Goal: Transaction & Acquisition: Download file/media

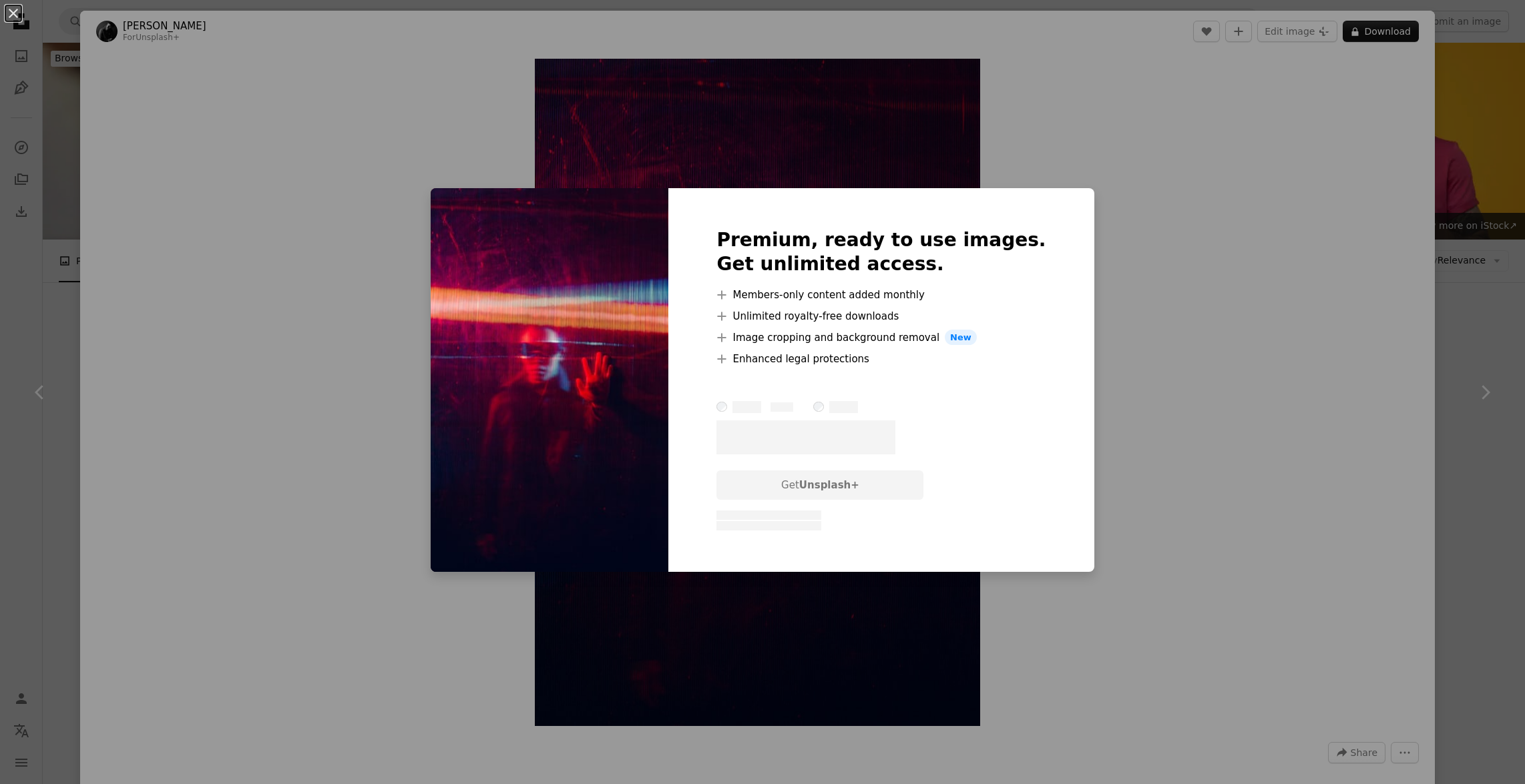
scroll to position [5829, 0]
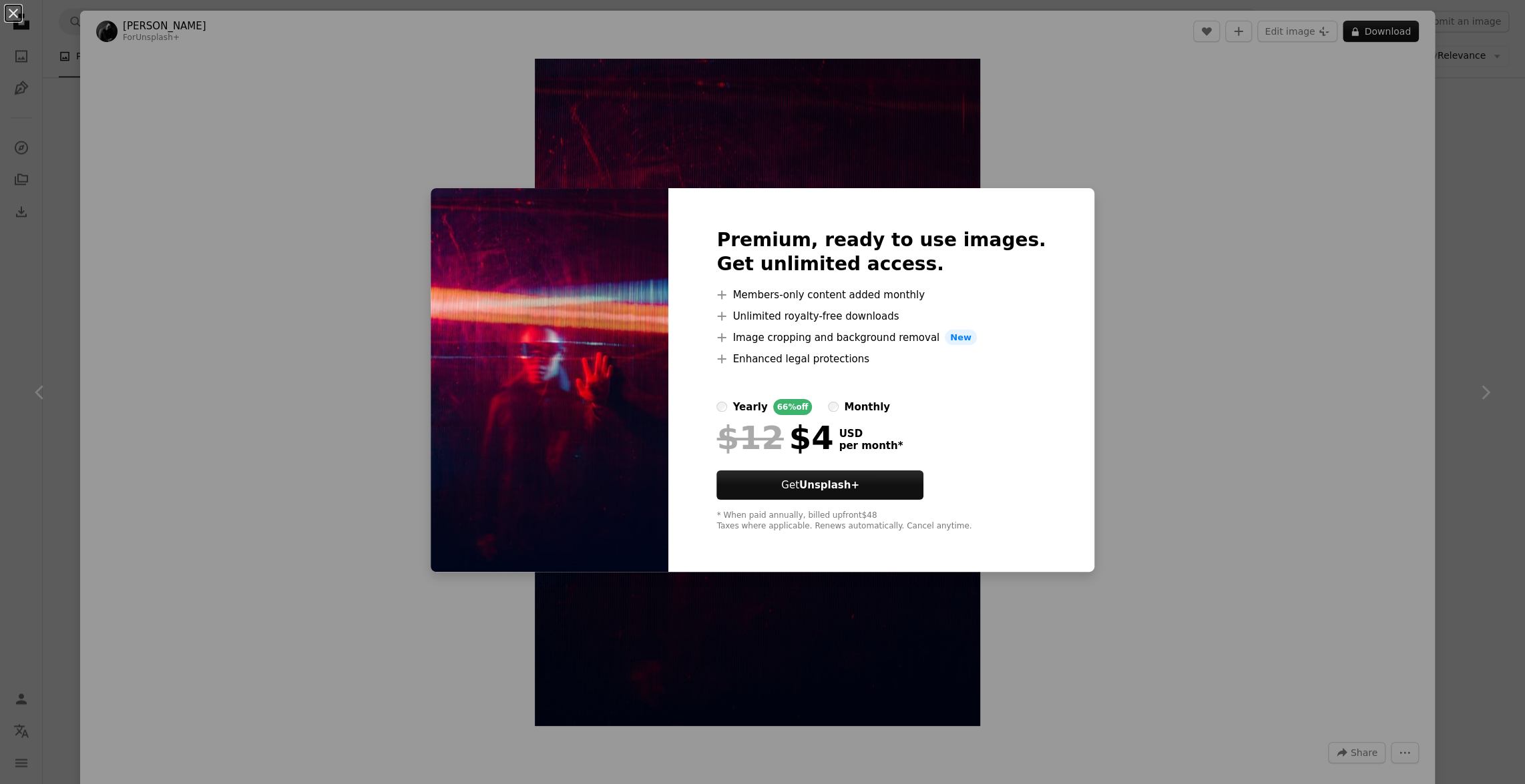
click at [1408, 382] on div "An X shape Premium, ready to use images. Get unlimited access. A plus sign Memb…" at bounding box center [762, 392] width 1525 height 784
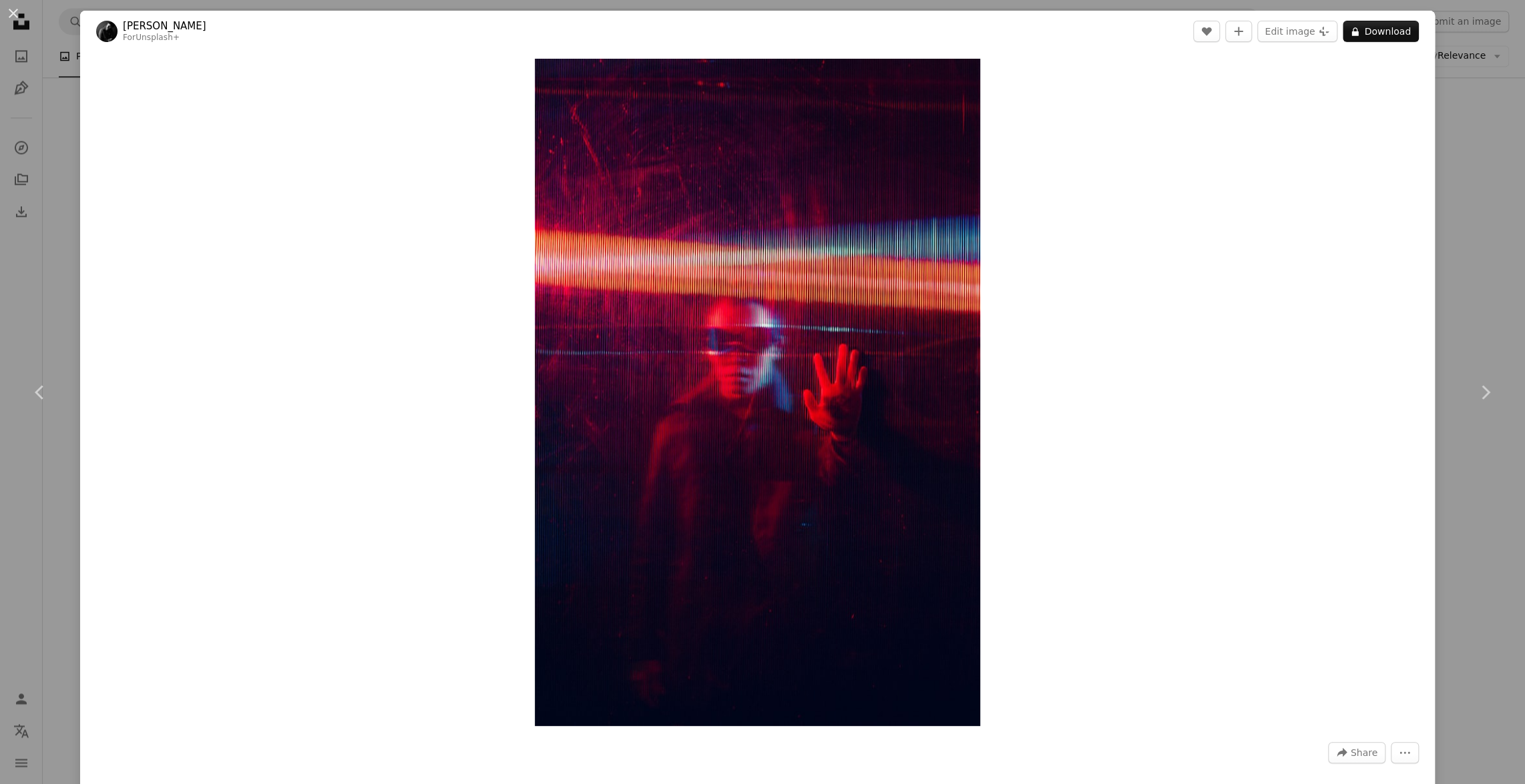
click at [1443, 260] on div "An X shape Chevron left Chevron right [PERSON_NAME] For Unsplash+ A heart A plu…" at bounding box center [762, 392] width 1525 height 784
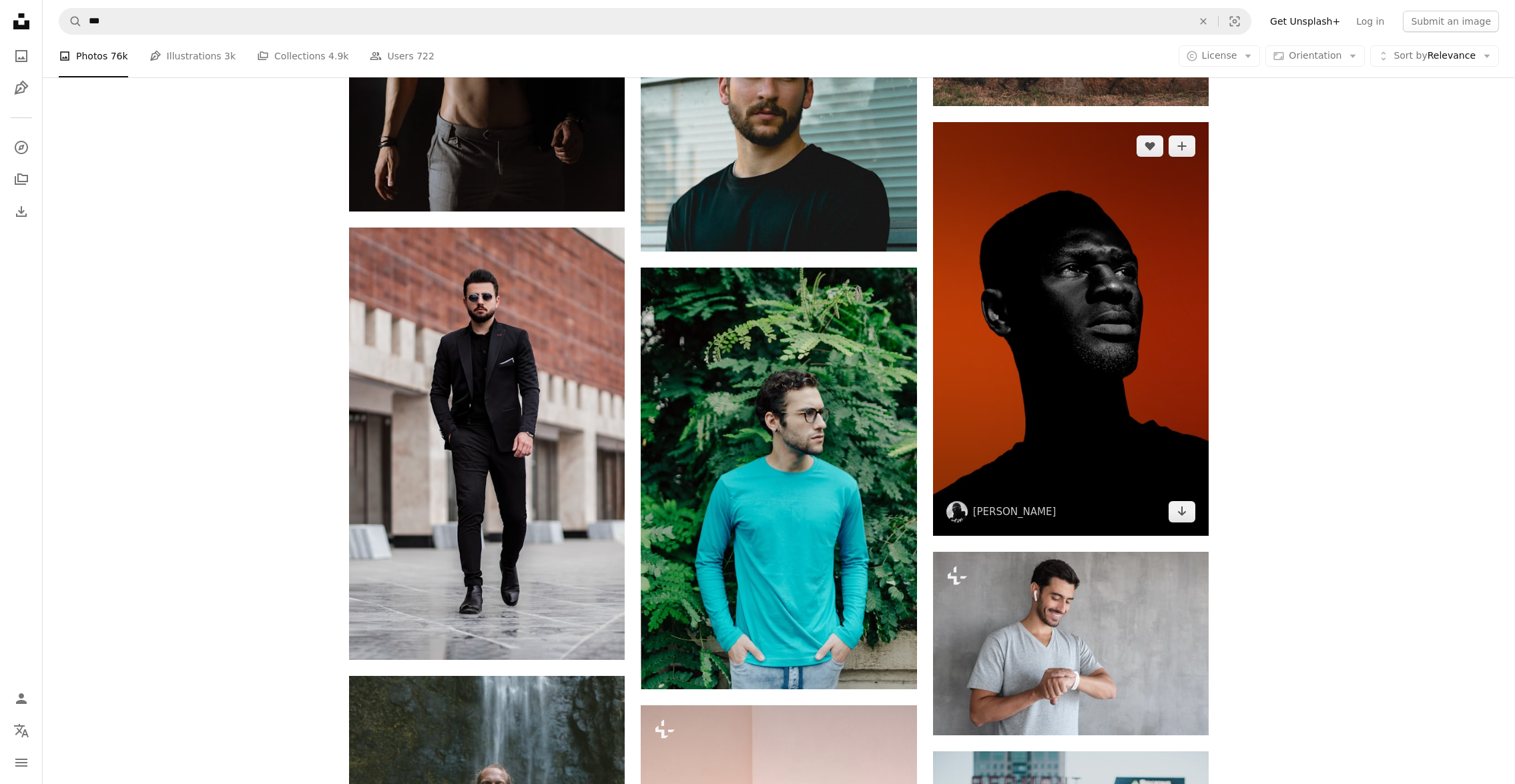
click at [989, 261] on img at bounding box center [1071, 329] width 276 height 414
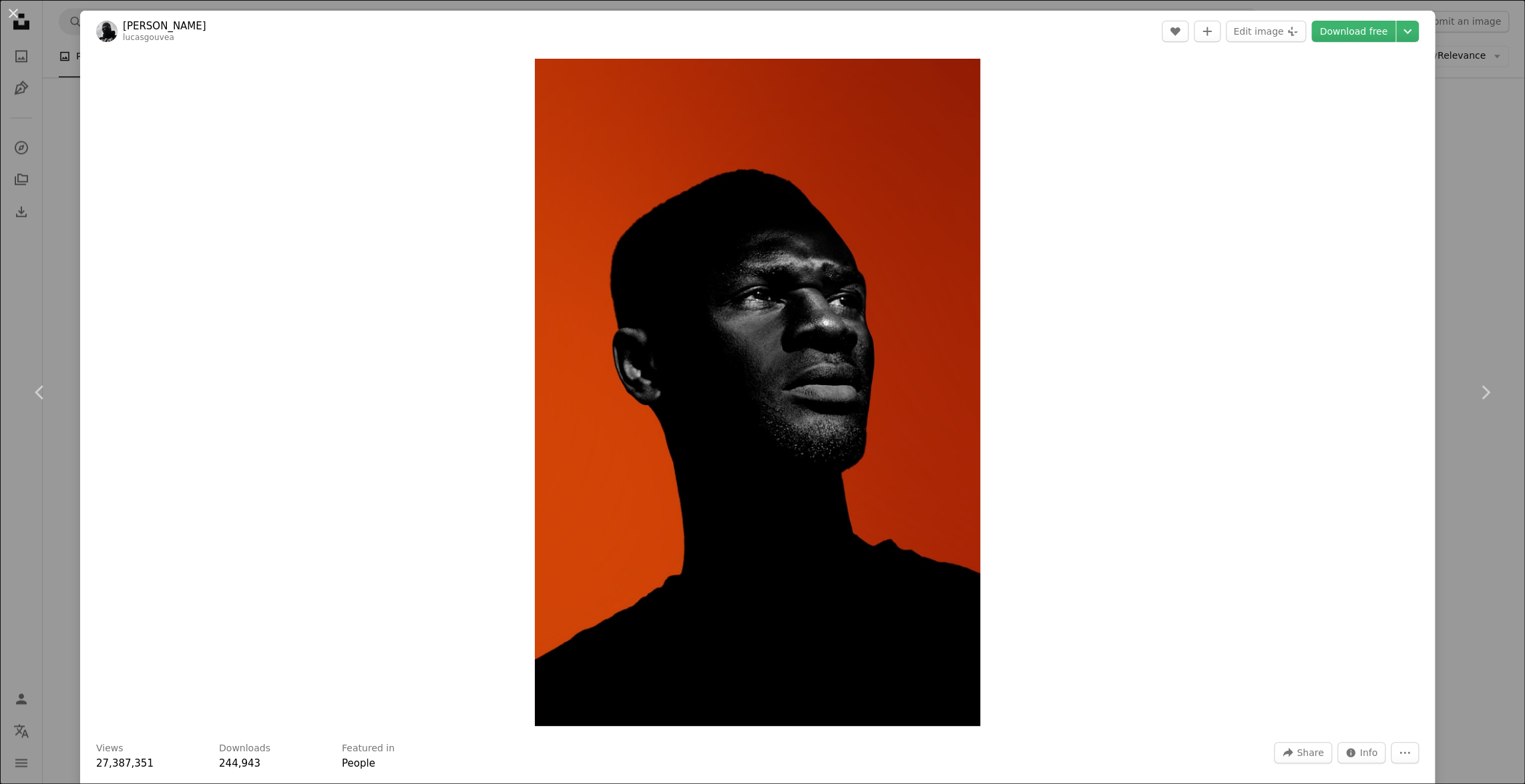
click at [1443, 130] on div "An X shape Chevron left Chevron right [PERSON_NAME] lucasgouvea A heart A plus …" at bounding box center [762, 392] width 1525 height 784
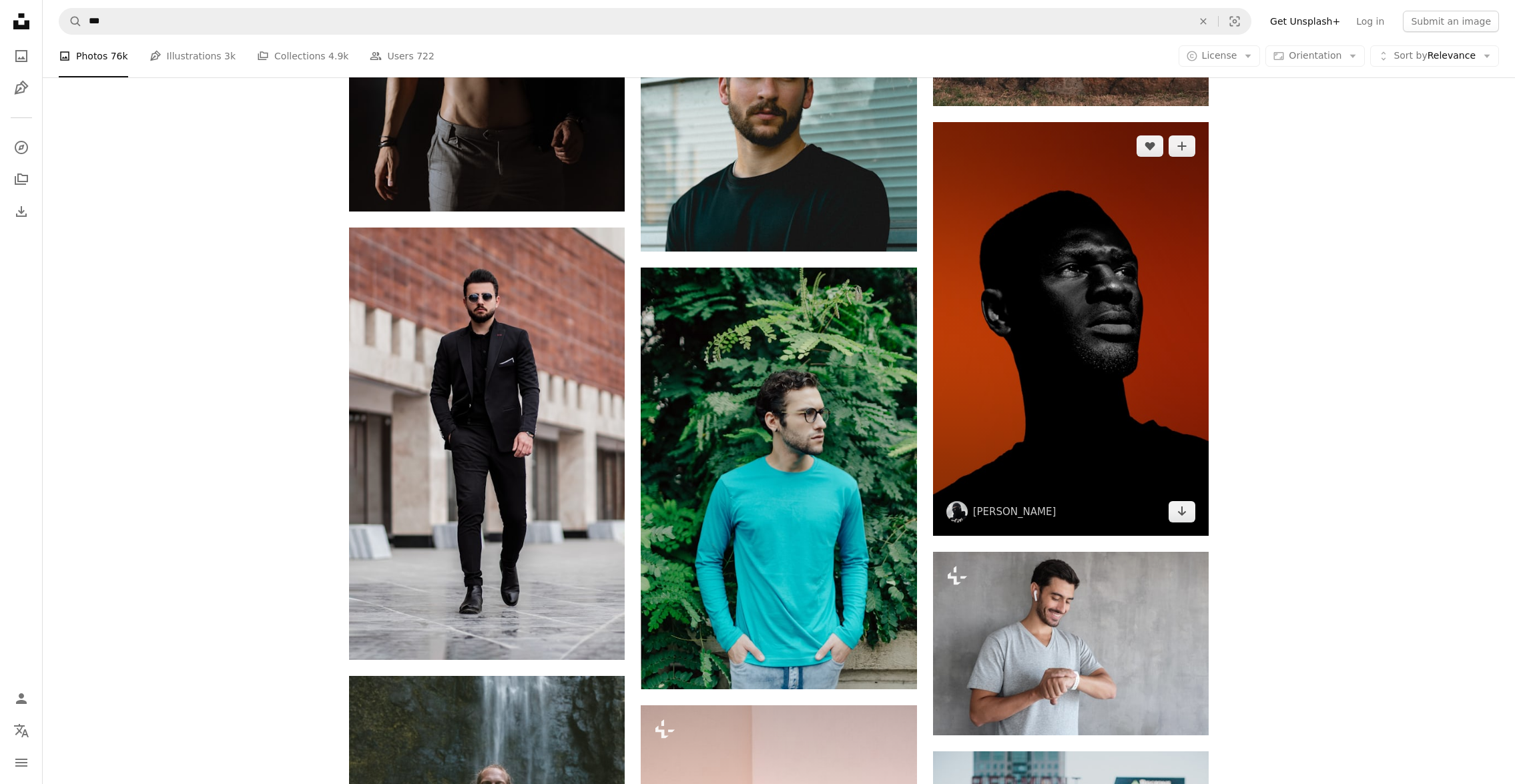
click at [1160, 291] on img at bounding box center [1071, 329] width 276 height 414
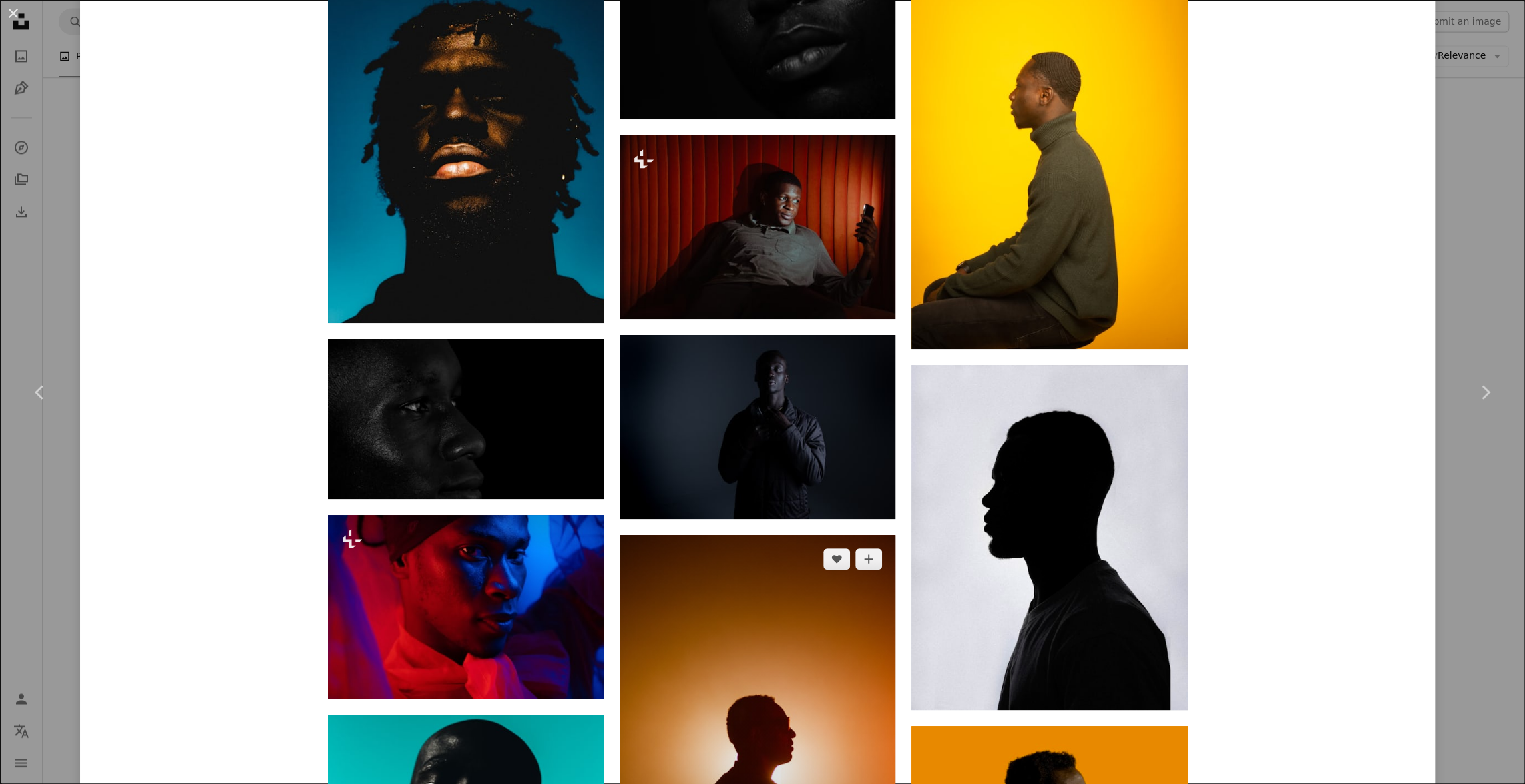
scroll to position [1638, 0]
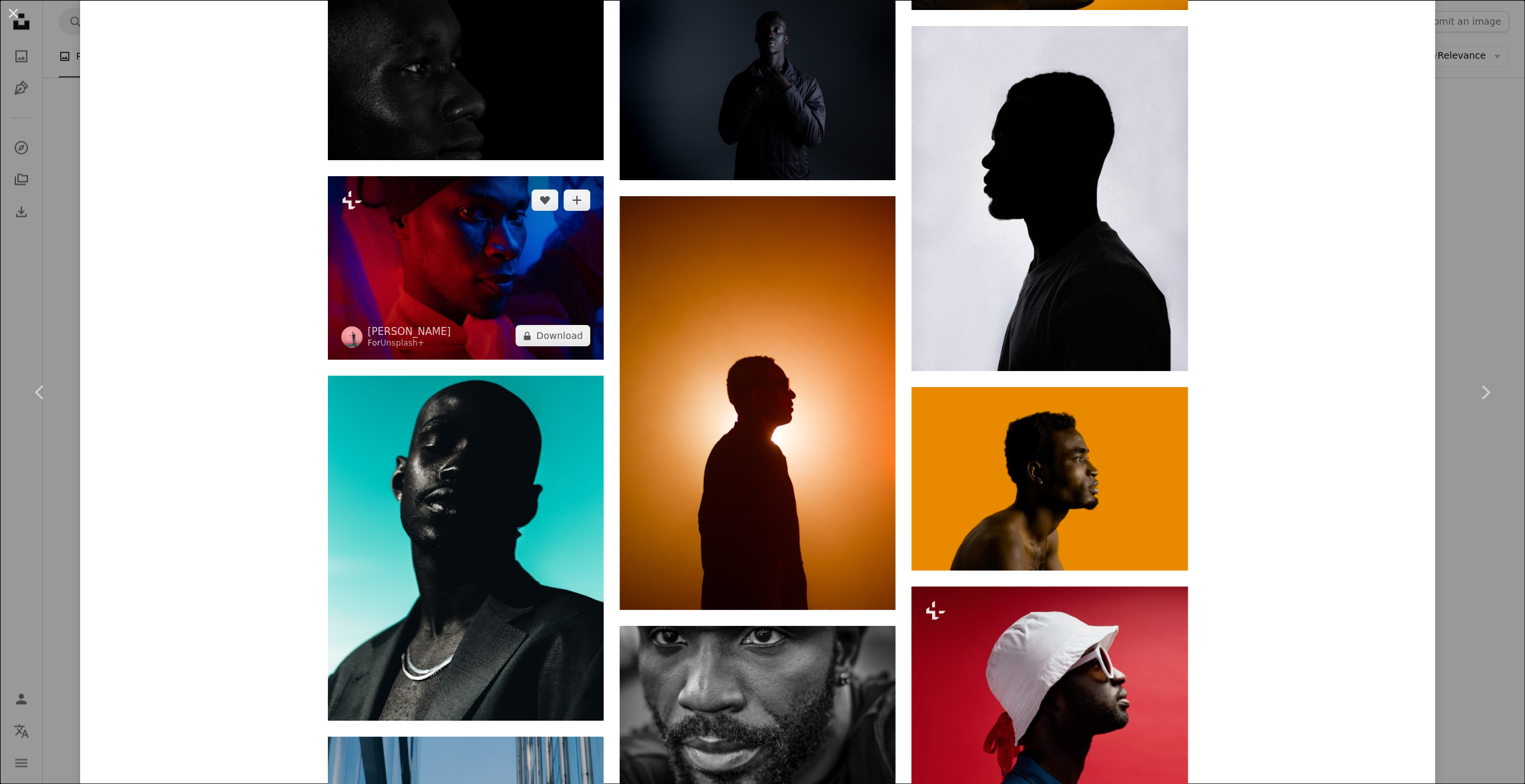
click at [543, 285] on img at bounding box center [466, 268] width 276 height 184
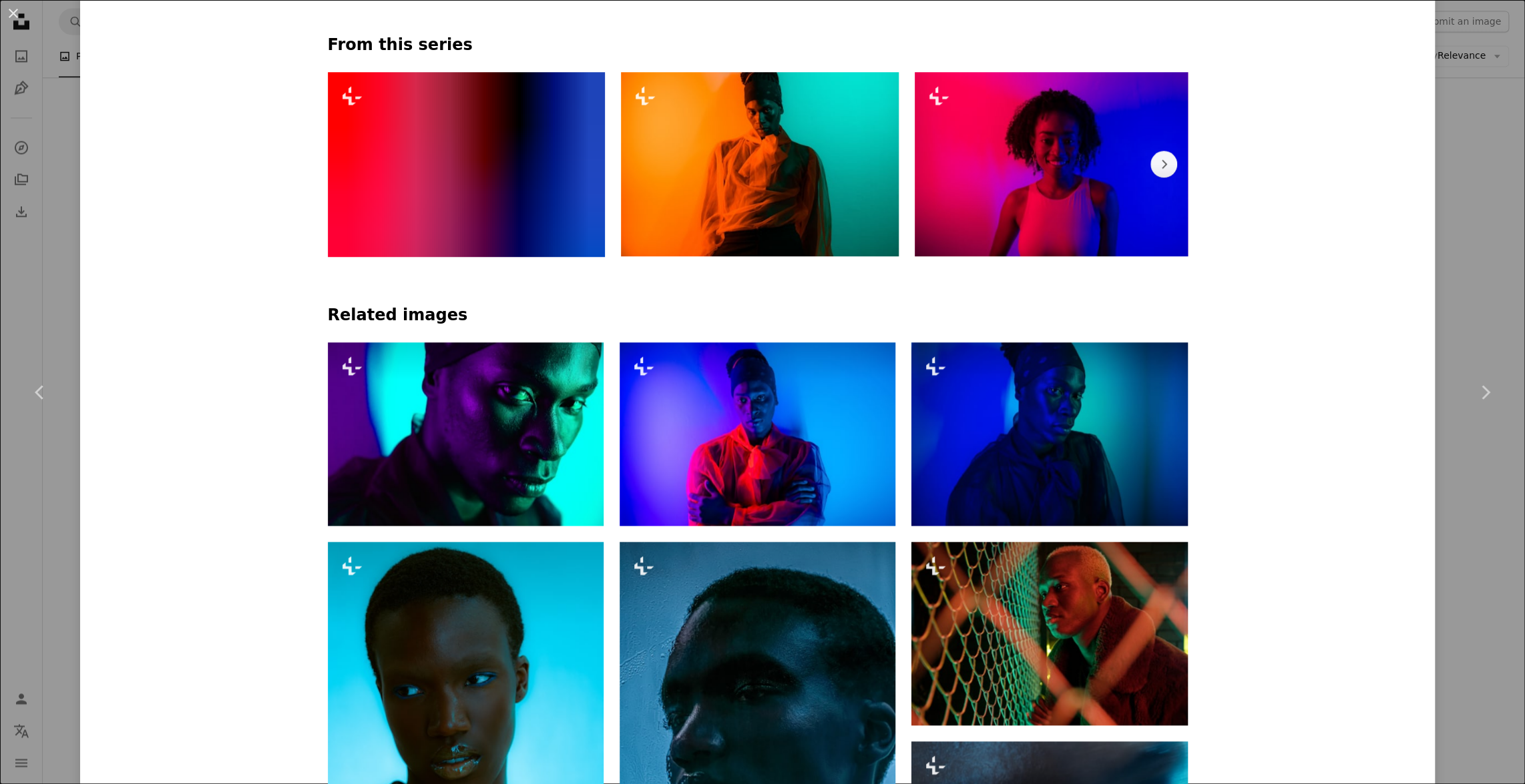
scroll to position [1092, 0]
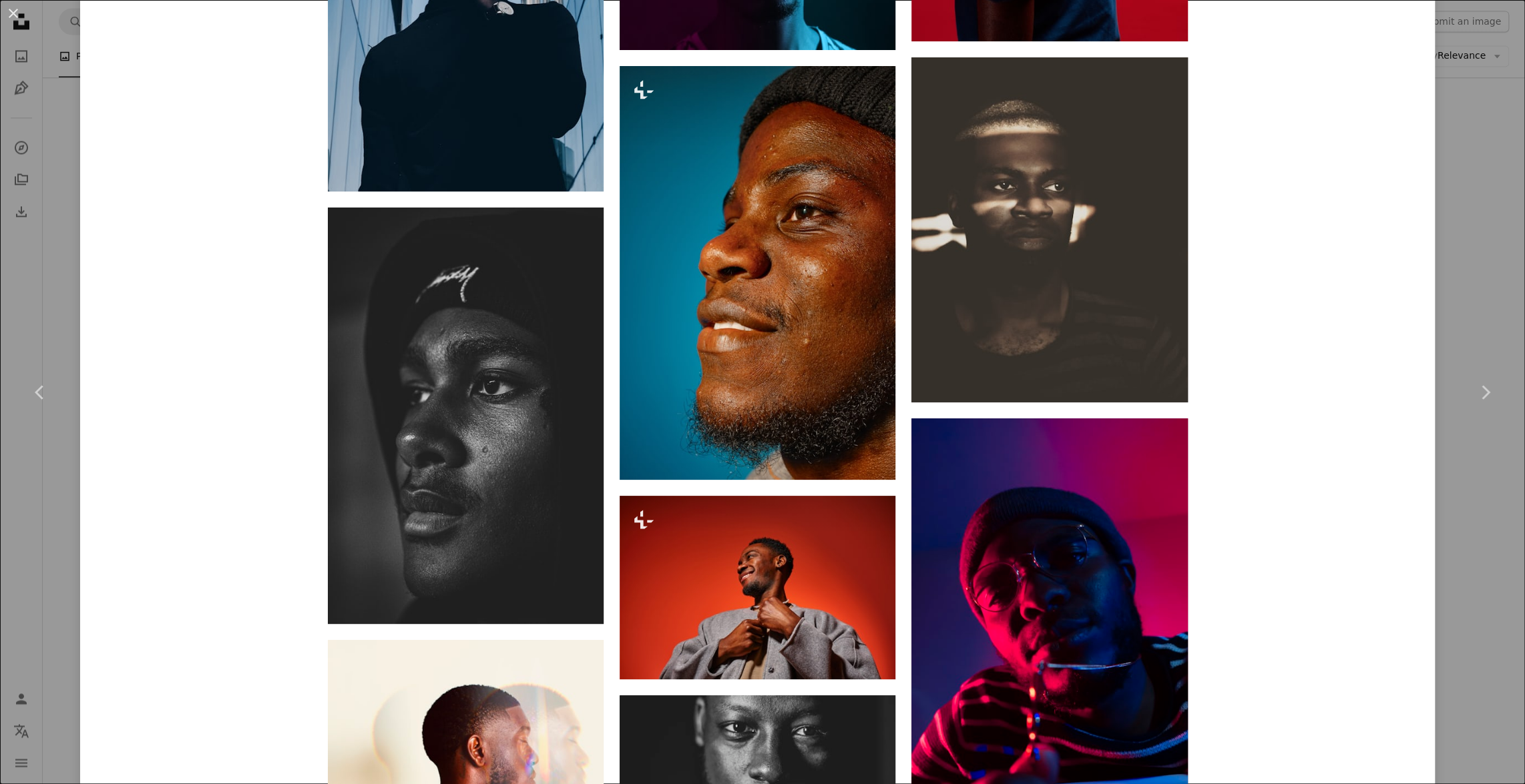
scroll to position [2912, 0]
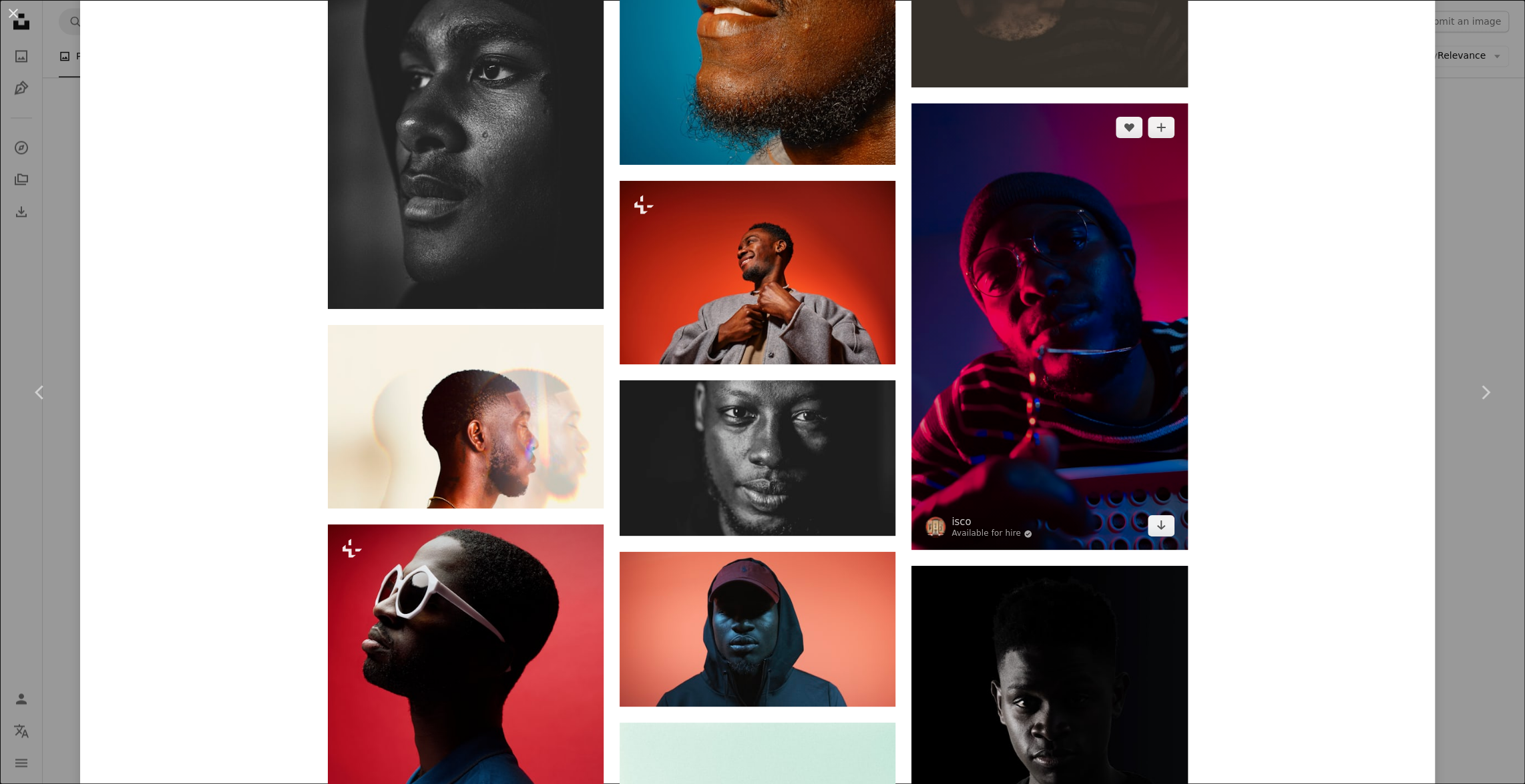
click at [1062, 472] on img at bounding box center [1050, 327] width 276 height 448
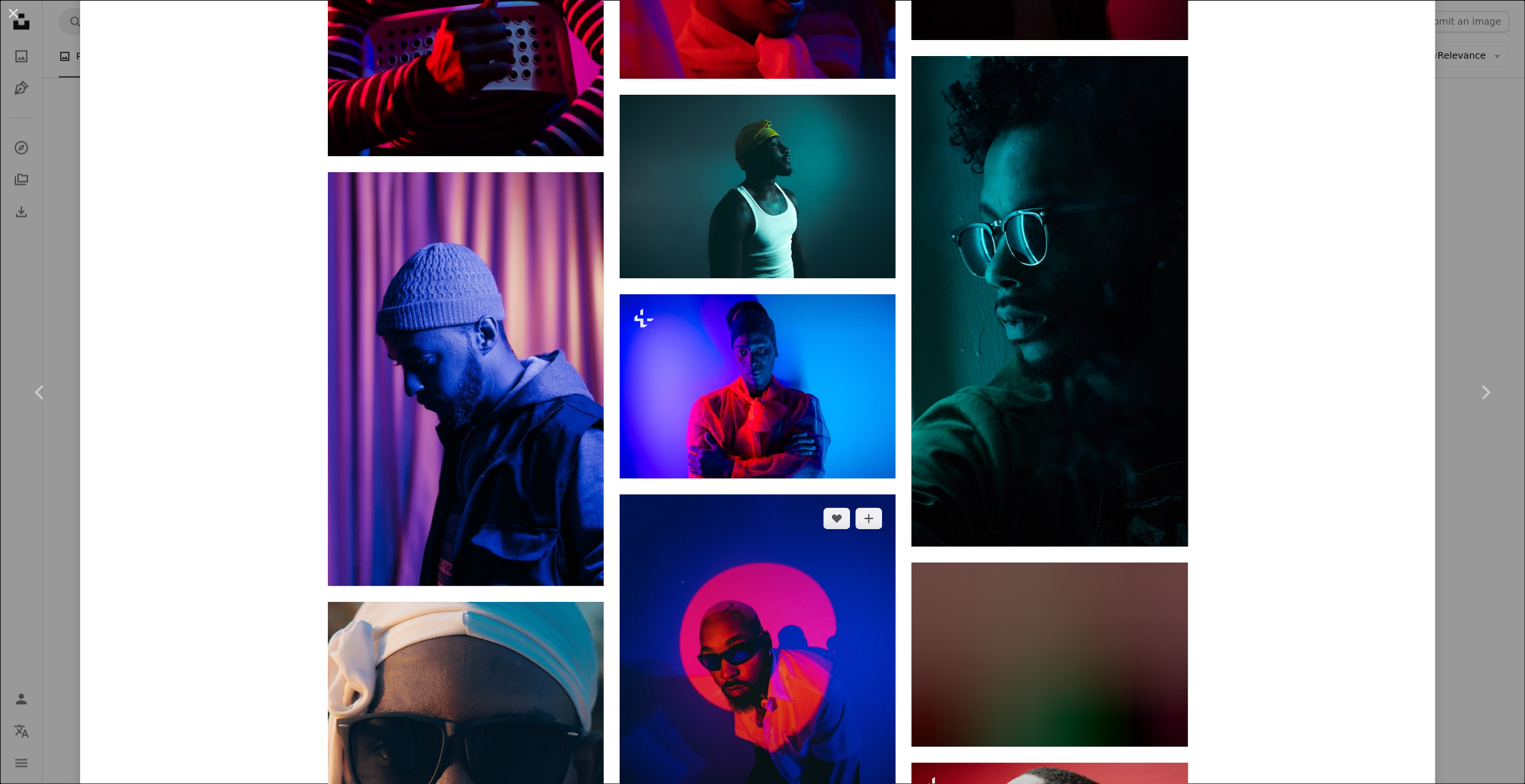
scroll to position [1577, 0]
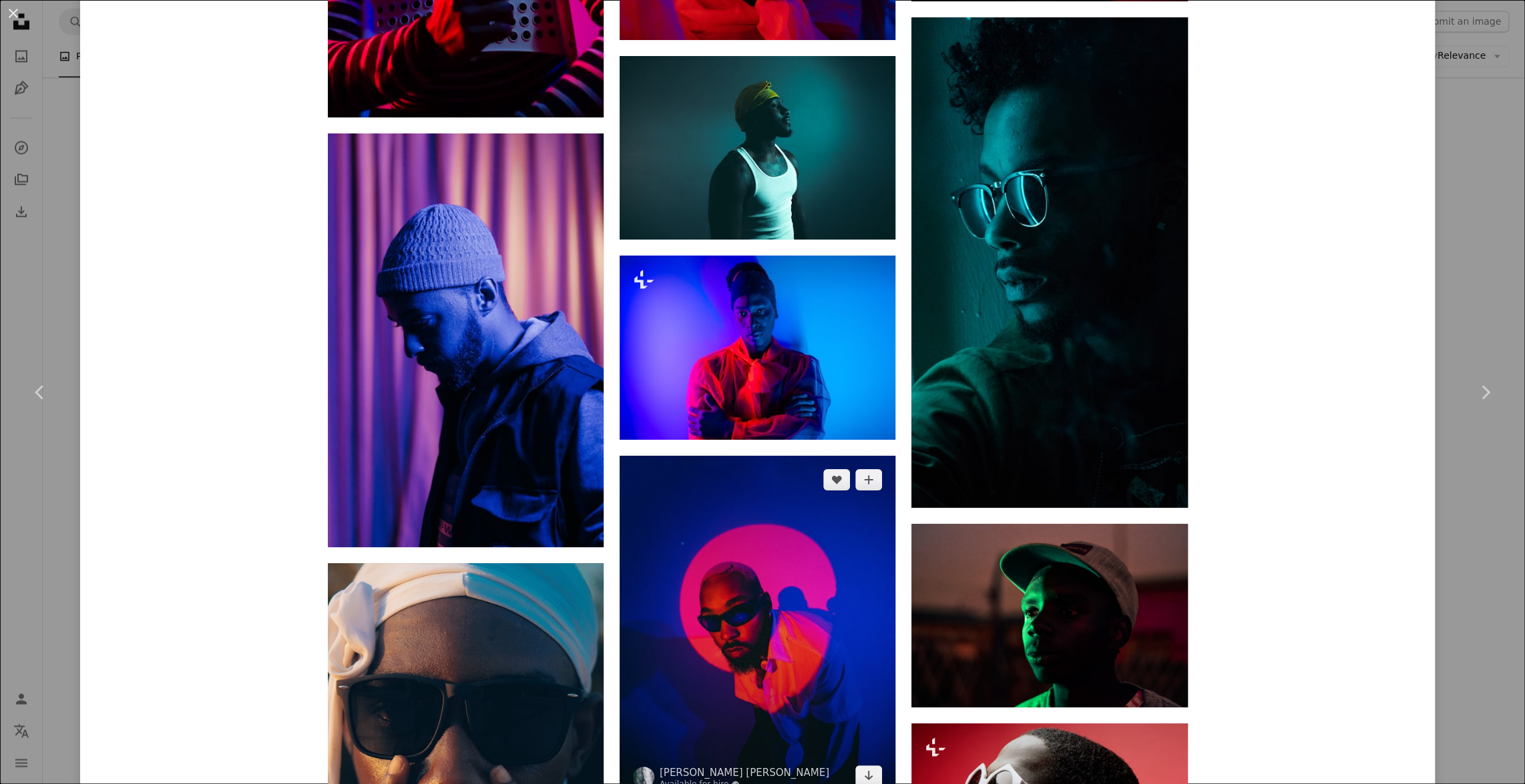
click at [704, 644] on img at bounding box center [757, 628] width 276 height 345
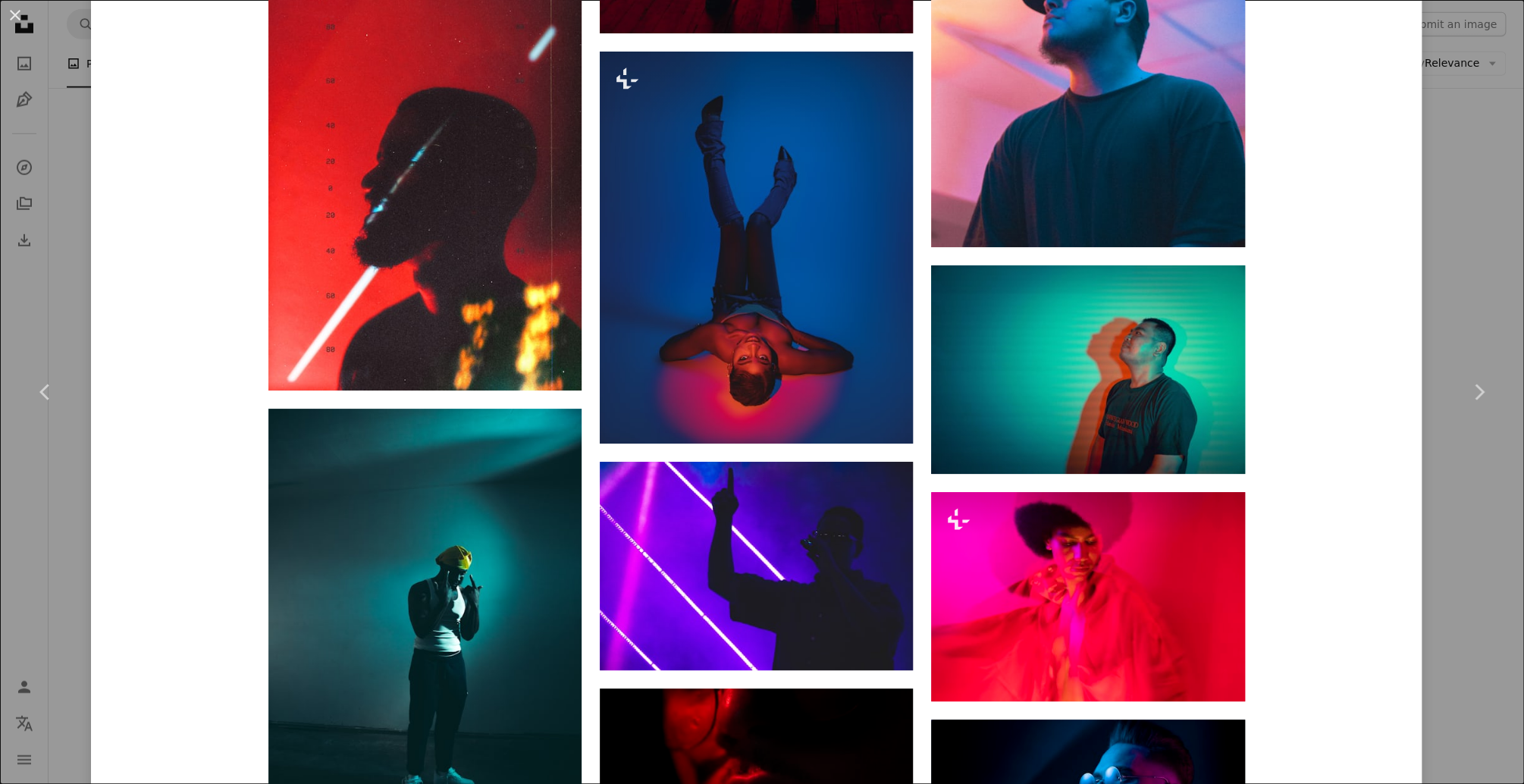
scroll to position [11009, 0]
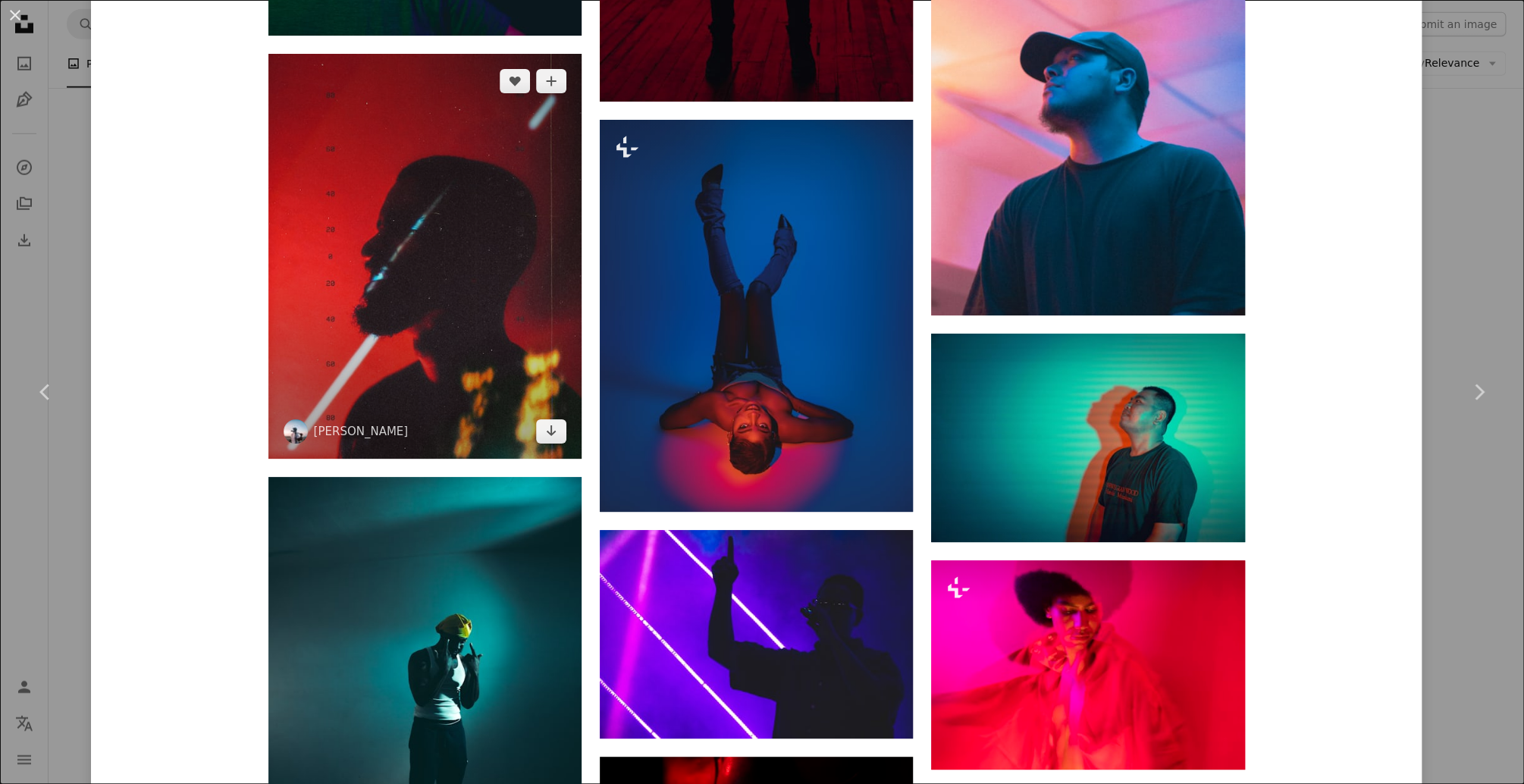
click at [413, 305] on img at bounding box center [425, 256] width 313 height 405
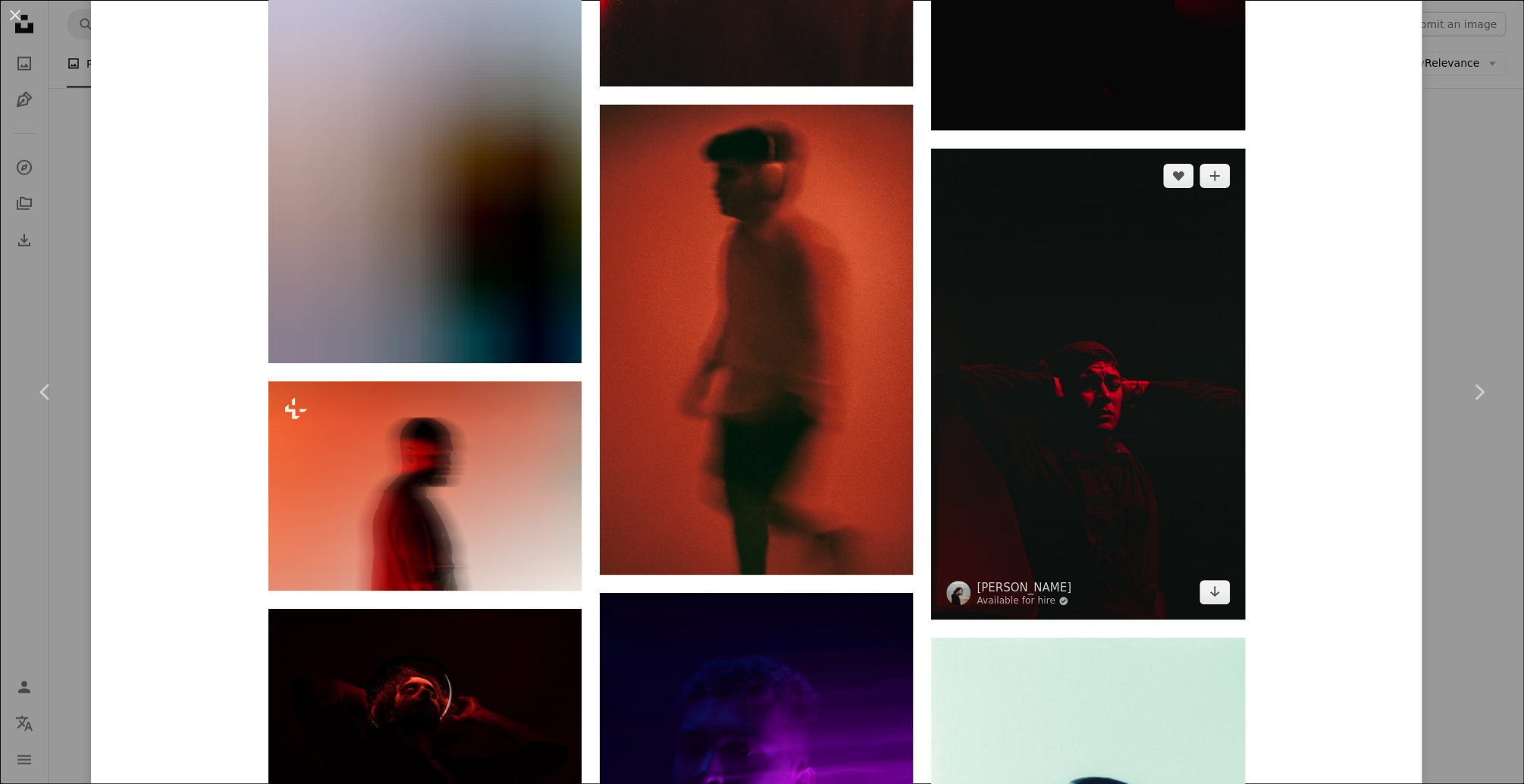
scroll to position [7821, 0]
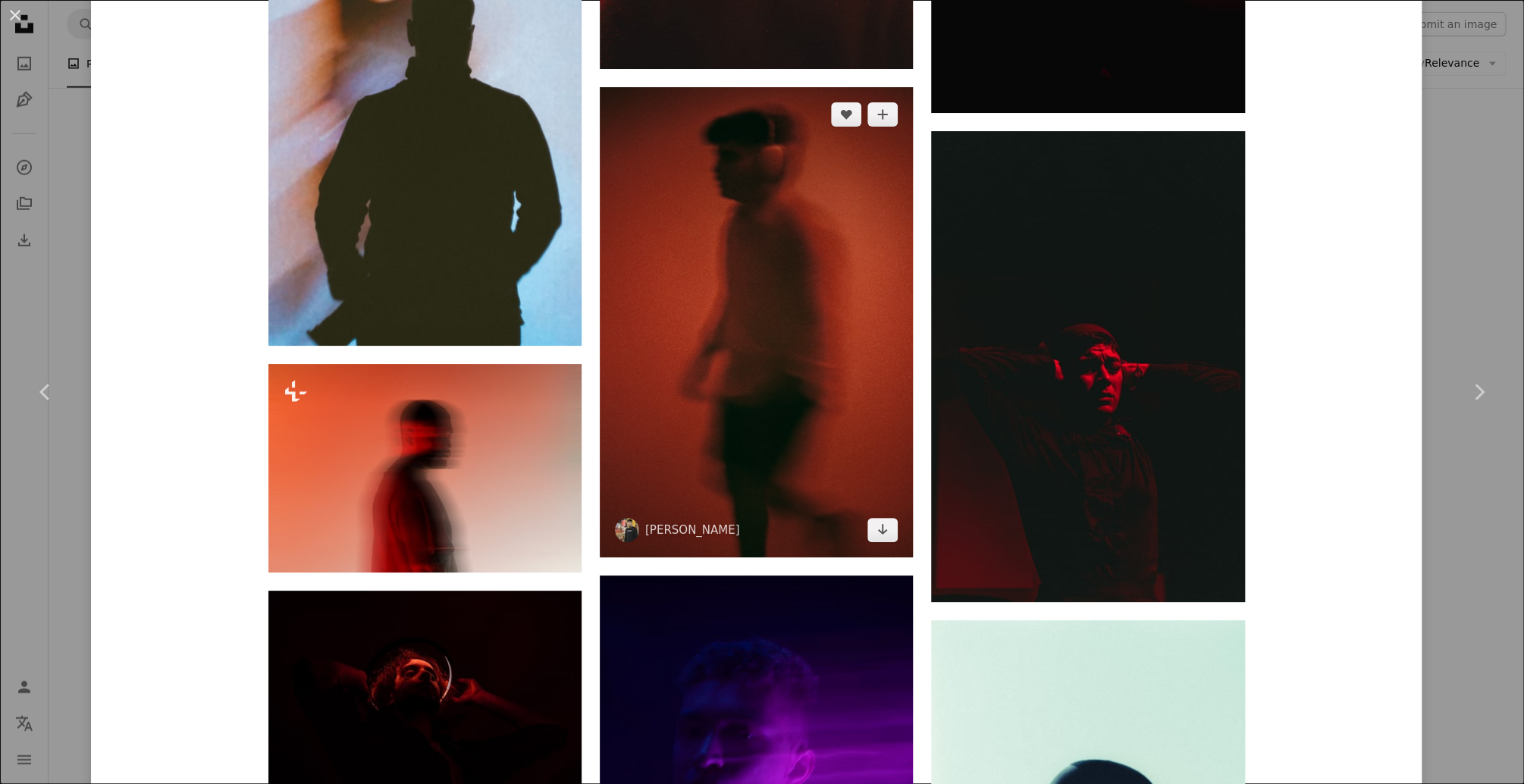
click at [740, 423] on img at bounding box center [757, 322] width 313 height 470
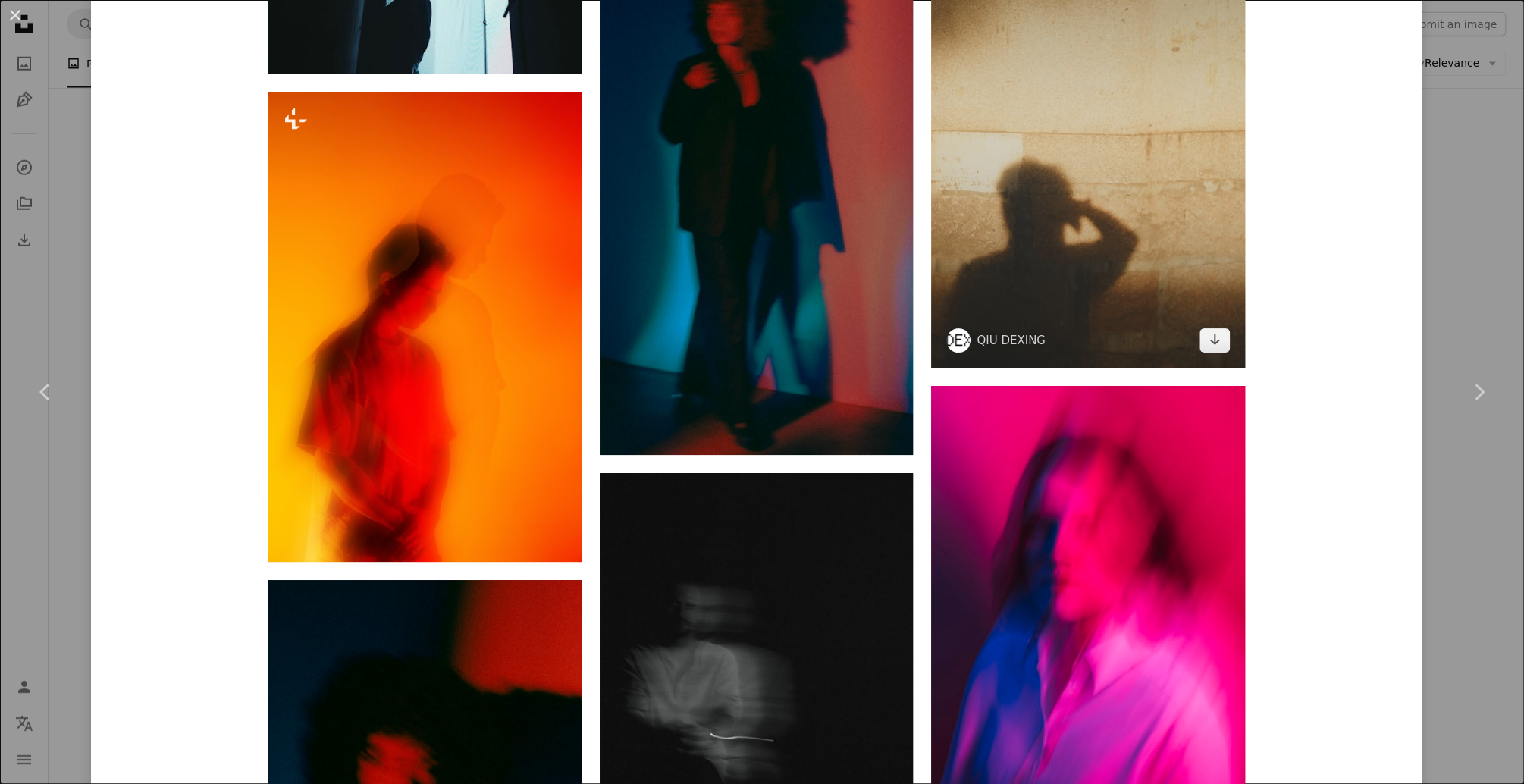
scroll to position [1273, 0]
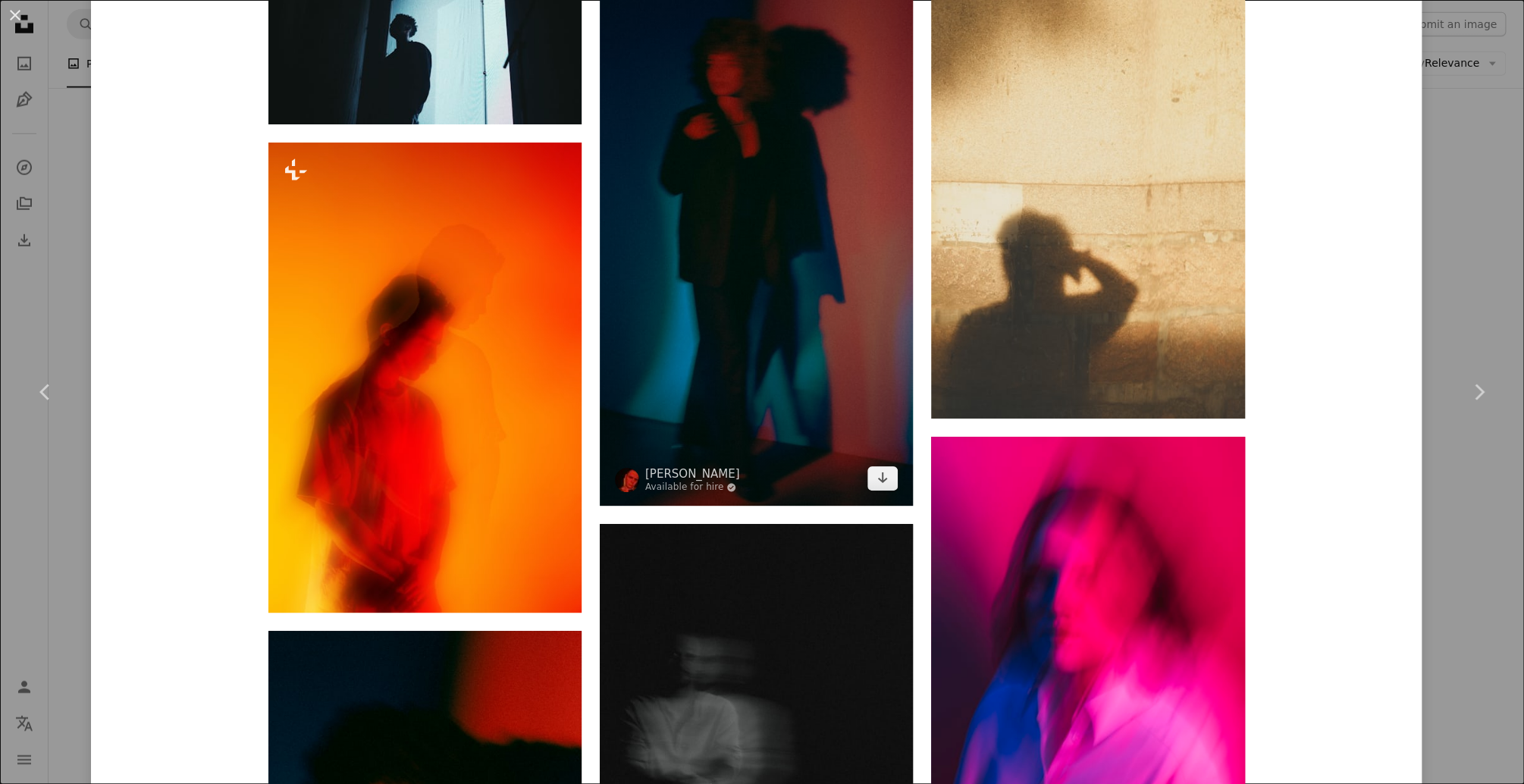
click at [843, 274] on img at bounding box center [757, 227] width 313 height 557
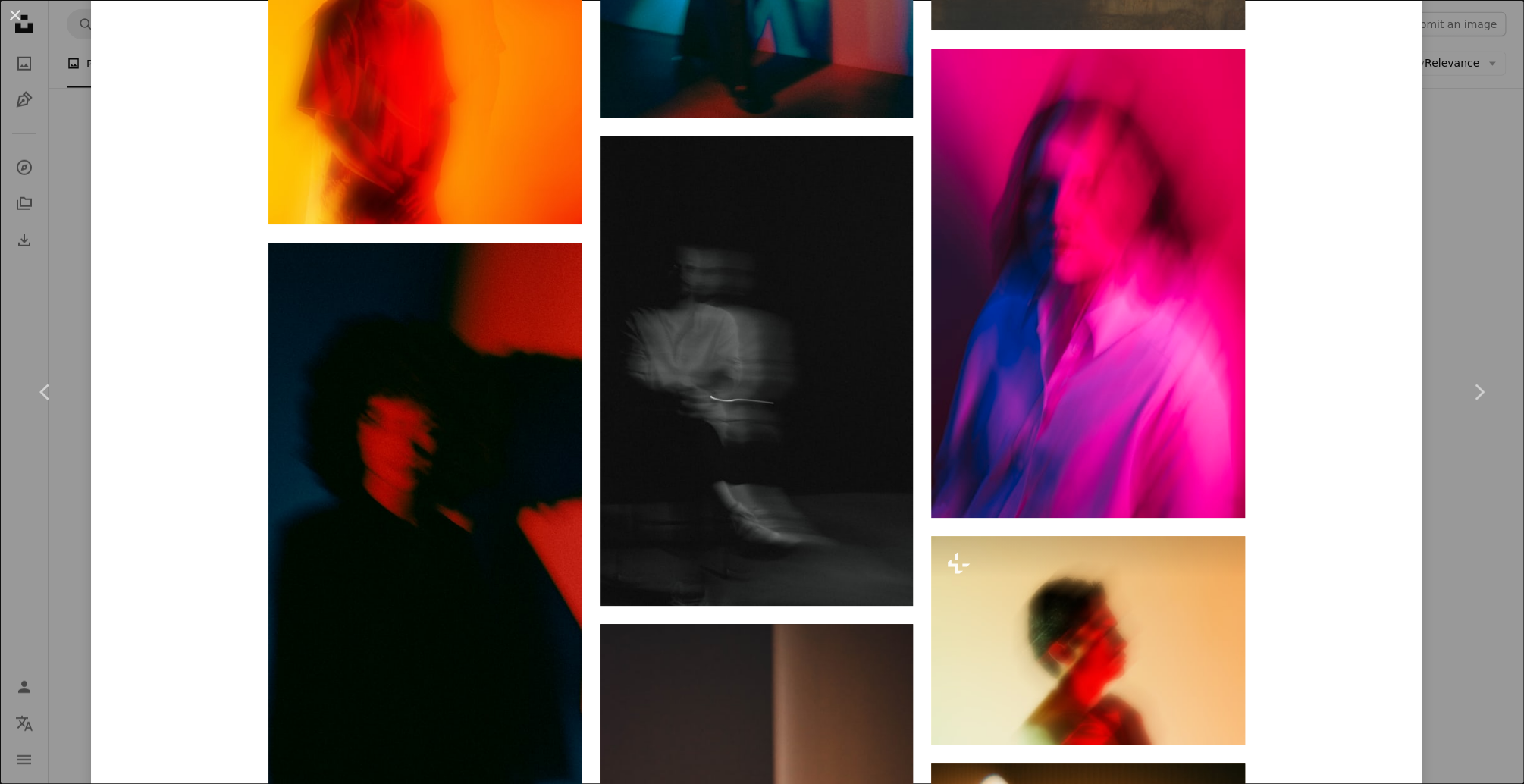
scroll to position [1698, 0]
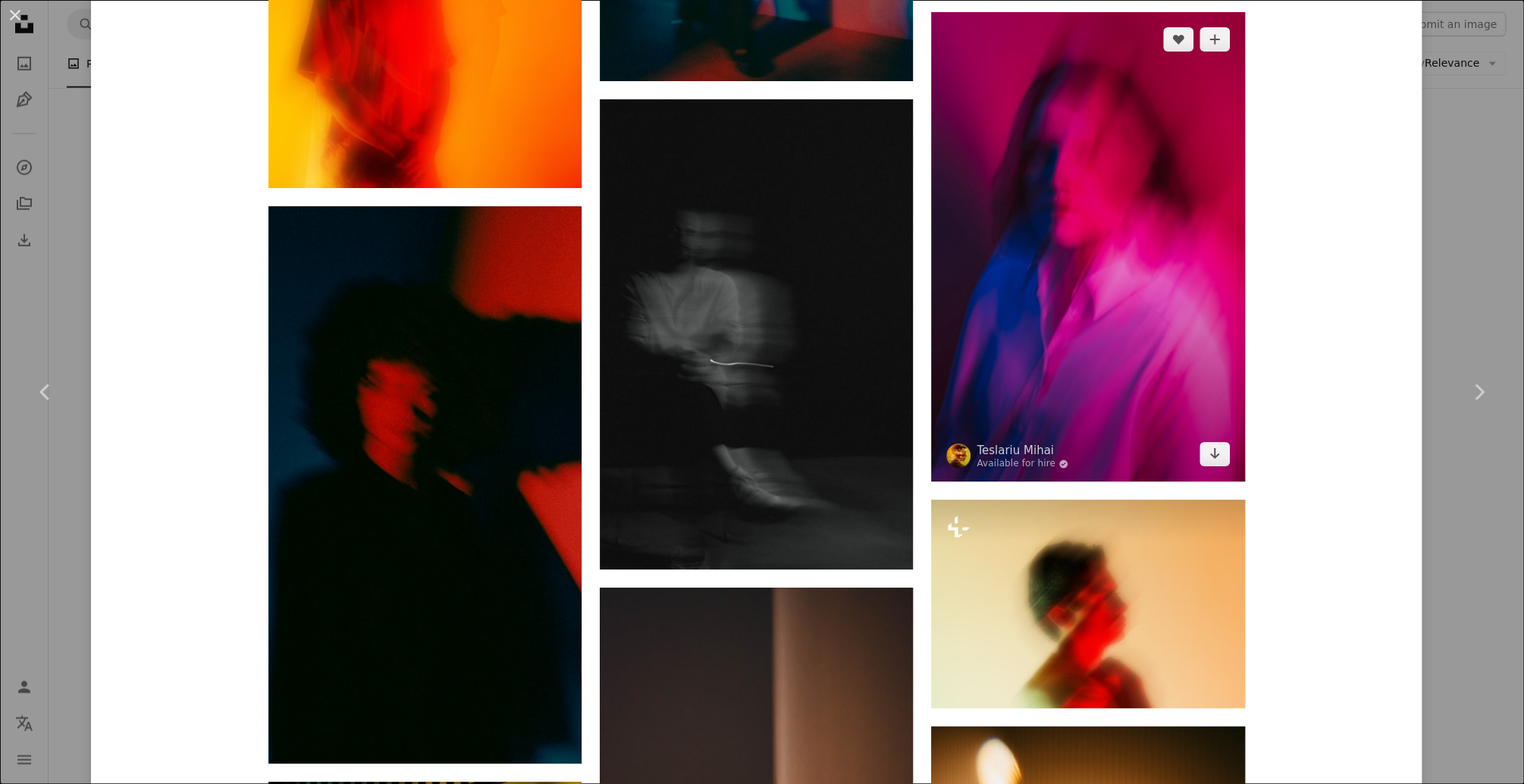
click at [1218, 352] on img at bounding box center [1088, 247] width 313 height 469
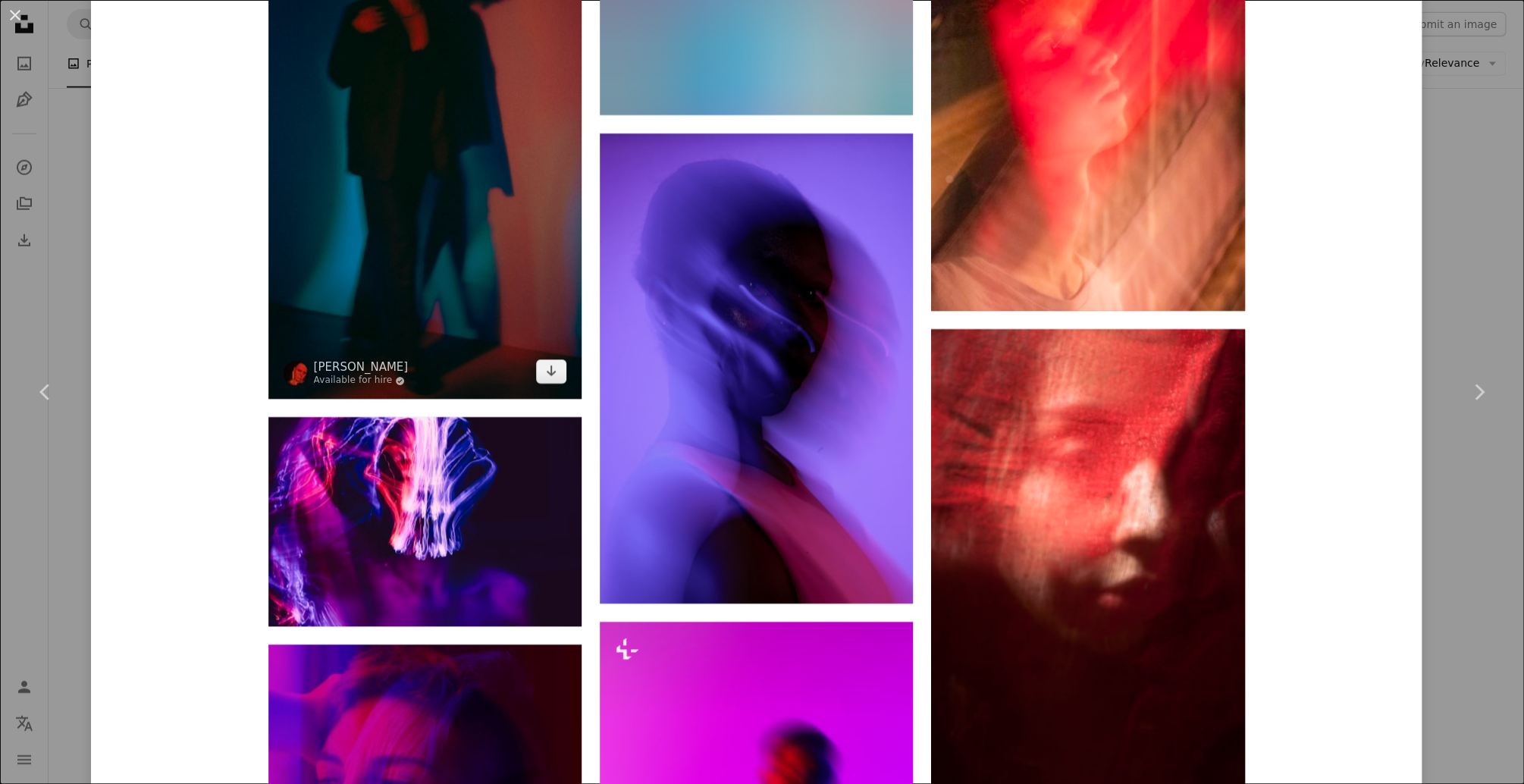
scroll to position [3880, 0]
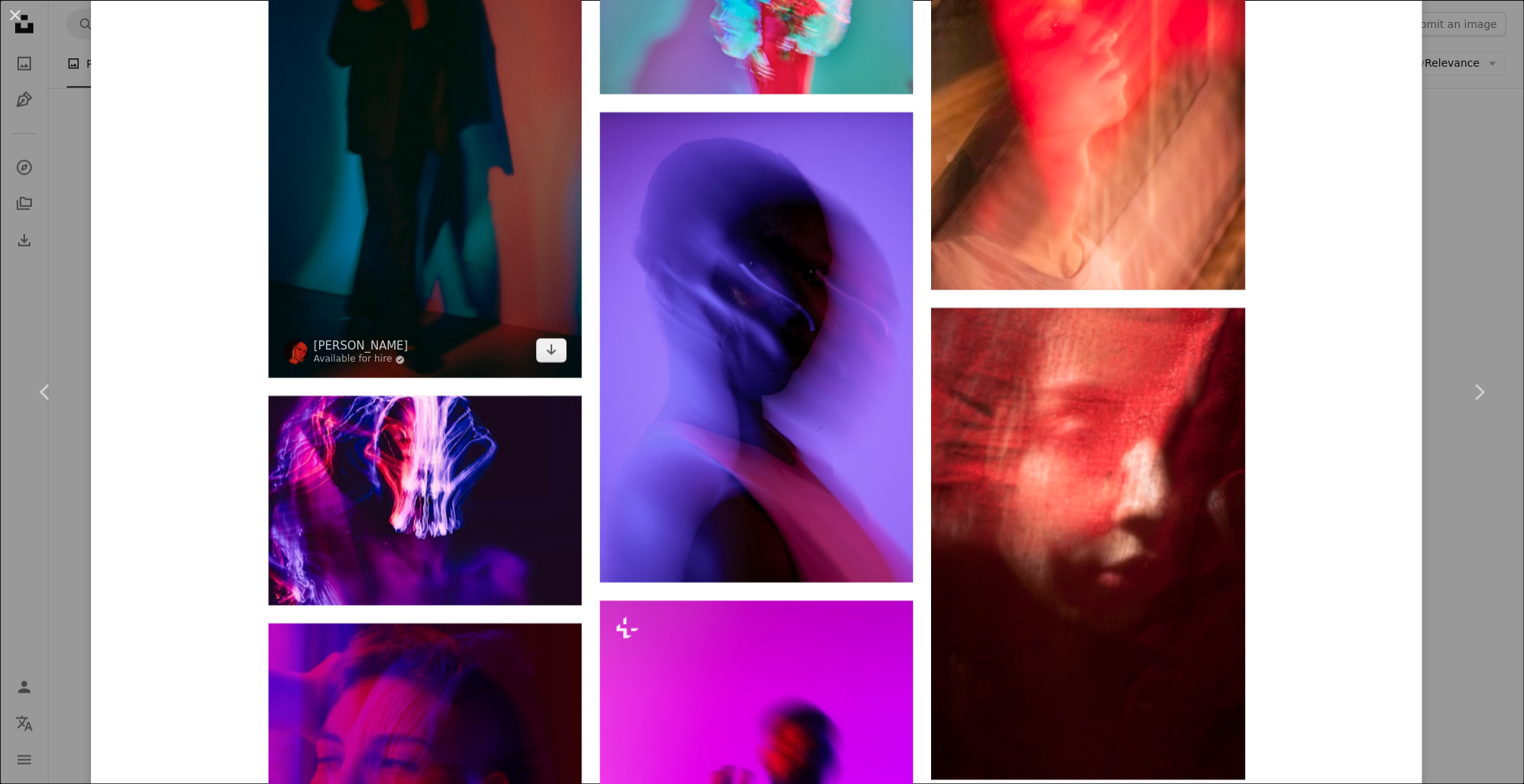
click at [310, 167] on img at bounding box center [425, 99] width 313 height 557
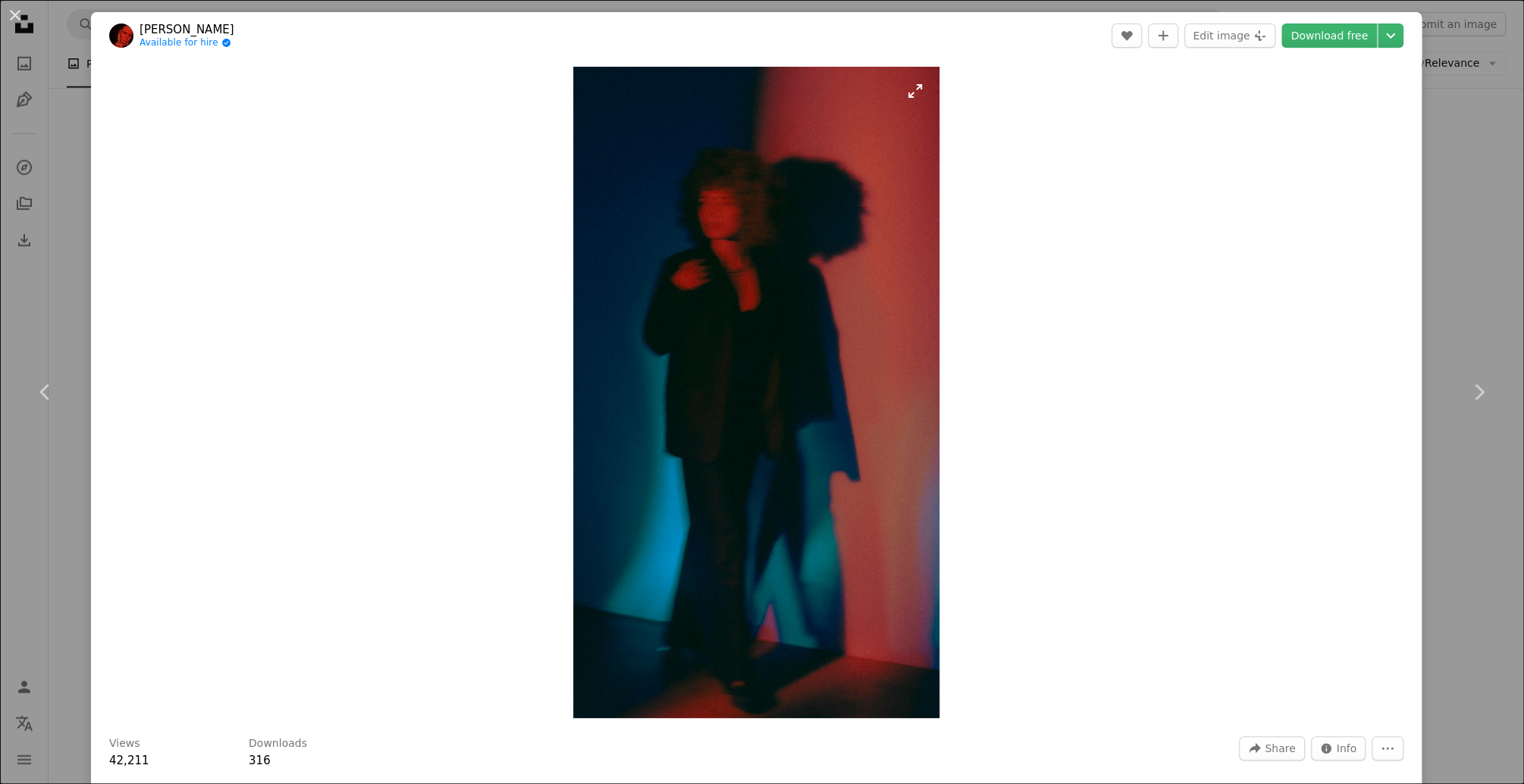
drag, startPoint x: 154, startPoint y: 419, endPoint x: 725, endPoint y: 131, distance: 639.5
click at [1341, 34] on link "Download free" at bounding box center [1328, 36] width 96 height 24
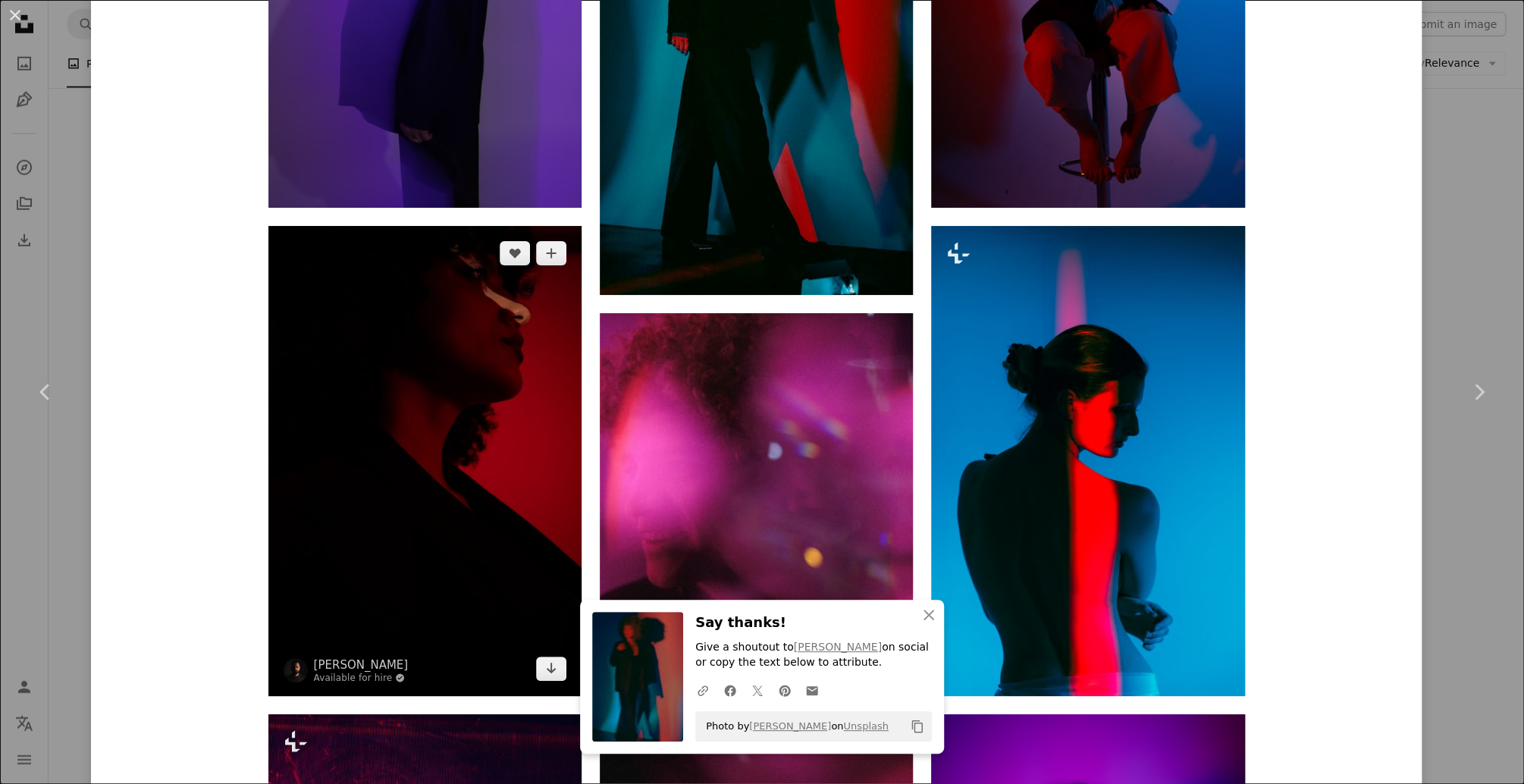
scroll to position [1516, 0]
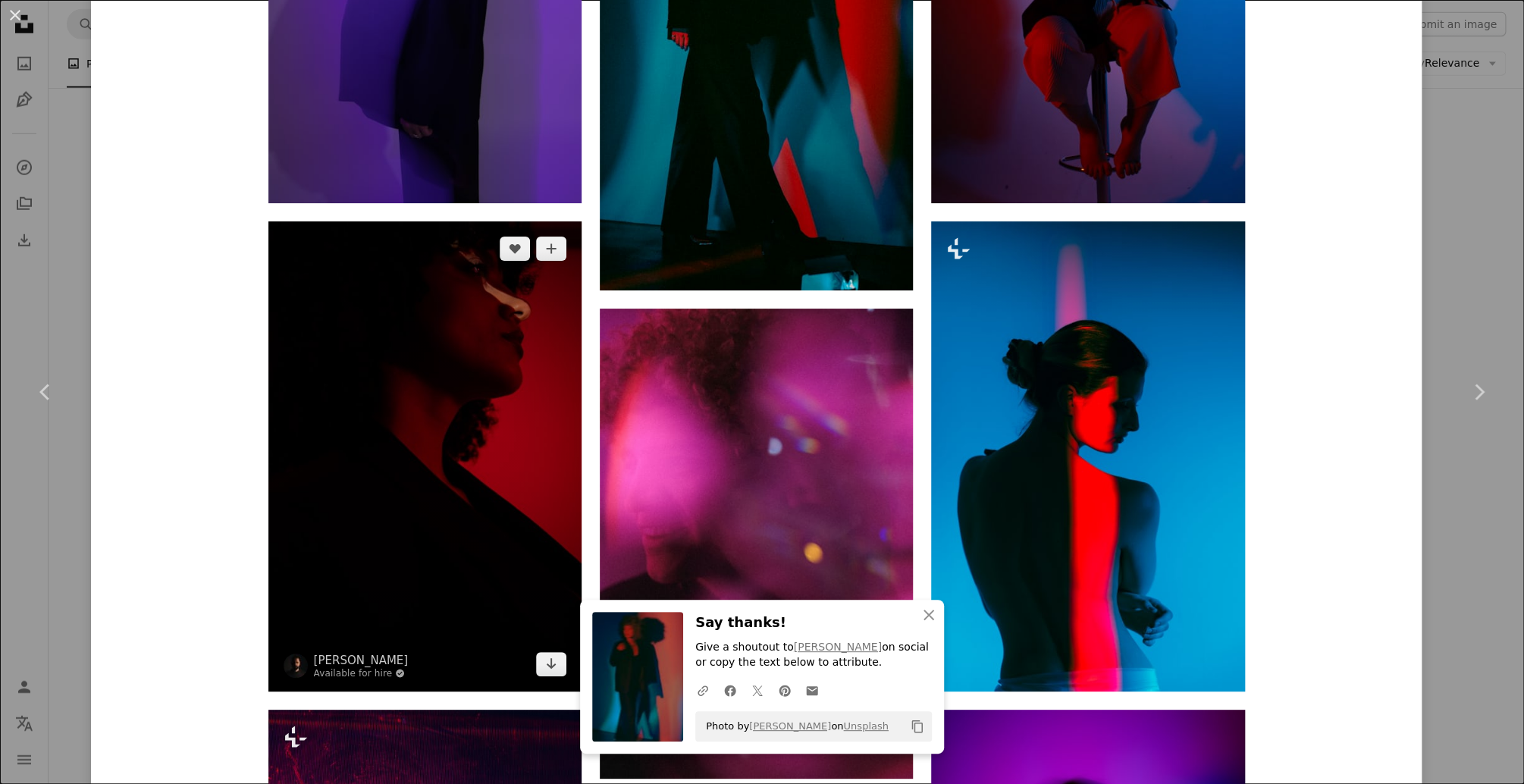
click at [463, 478] on img at bounding box center [425, 456] width 313 height 470
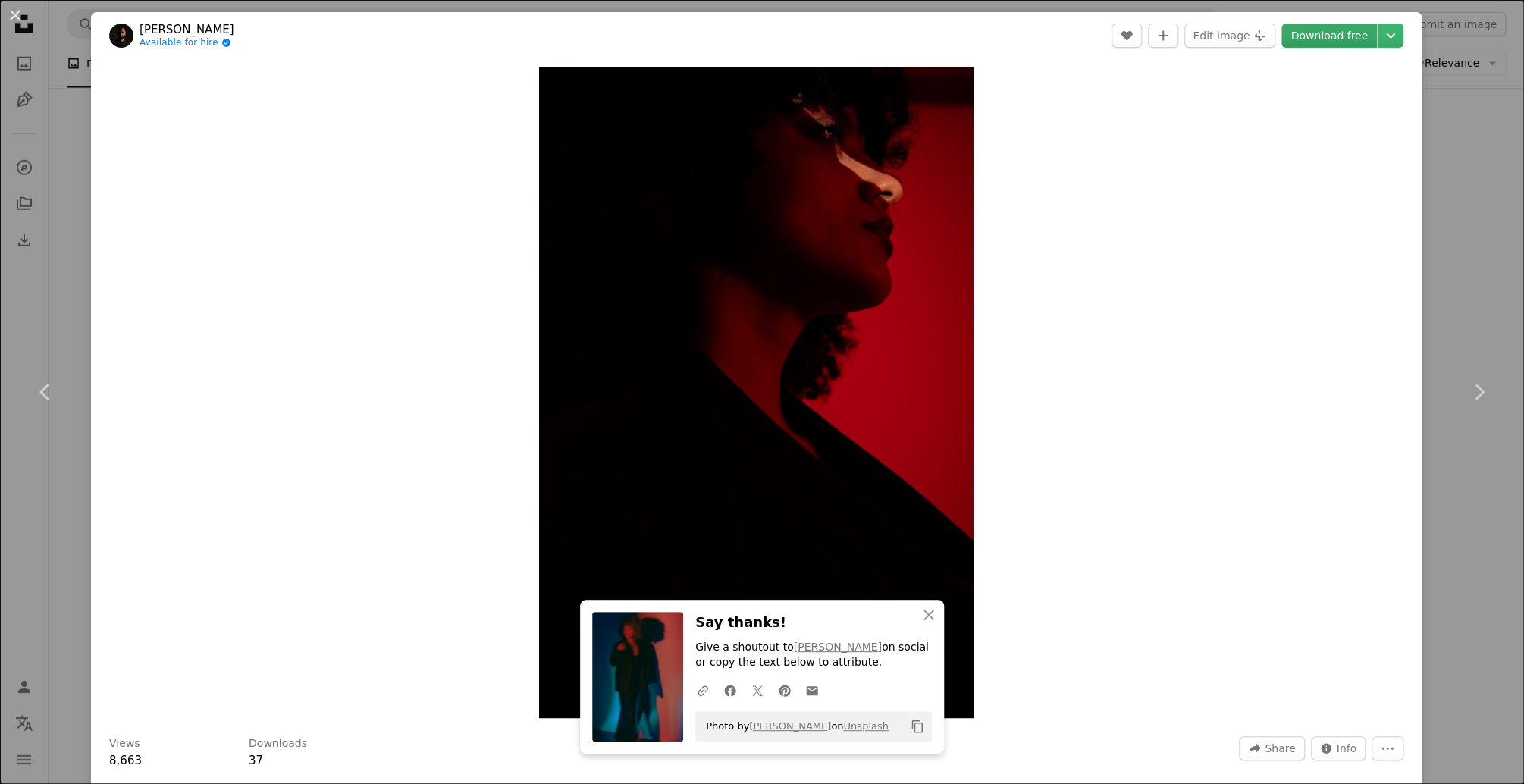
click at [1340, 37] on link "Download free" at bounding box center [1328, 36] width 96 height 24
